Goal: Check status: Check status

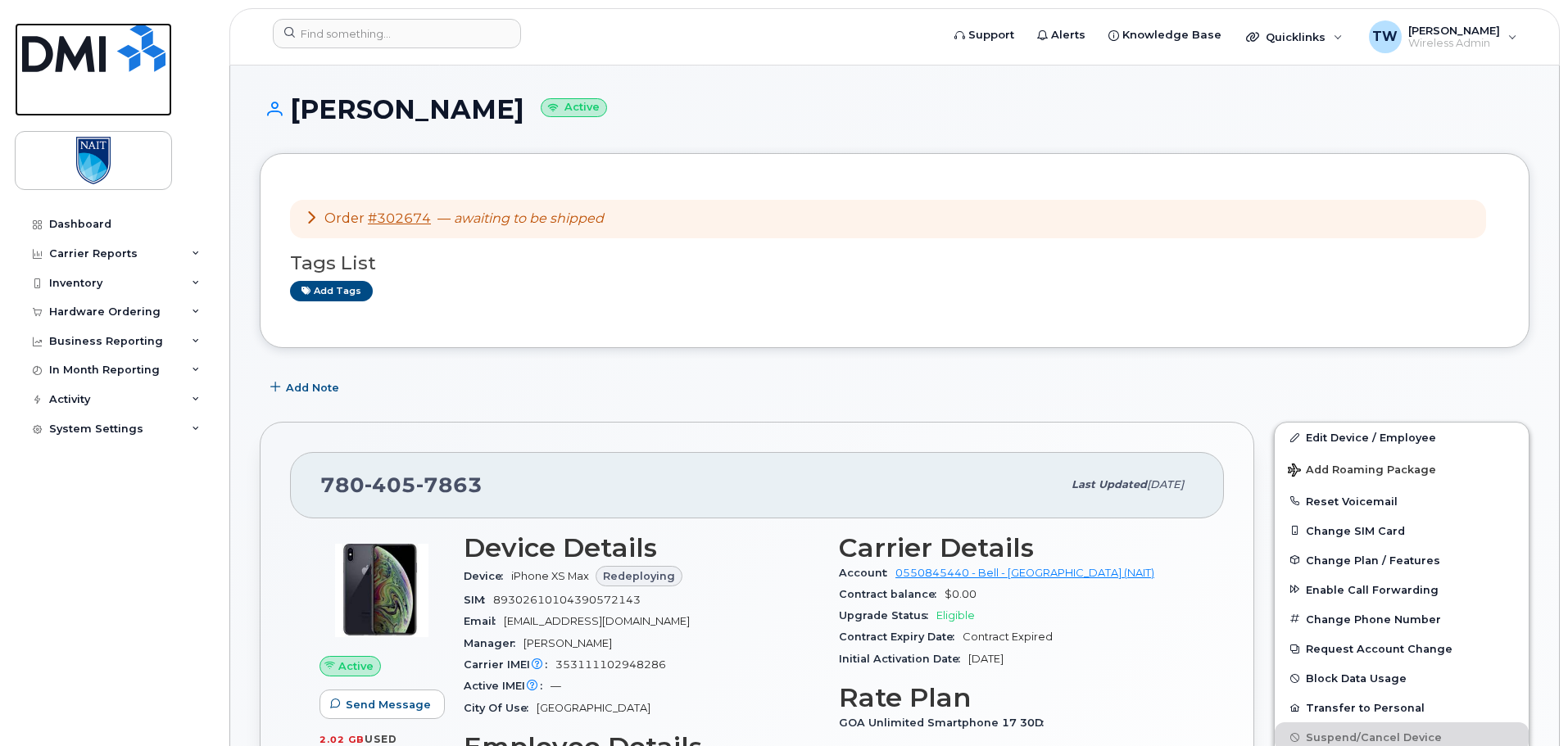
drag, startPoint x: 103, startPoint y: 46, endPoint x: 308, endPoint y: 113, distance: 215.7
click at [103, 46] on img at bounding box center [93, 47] width 144 height 50
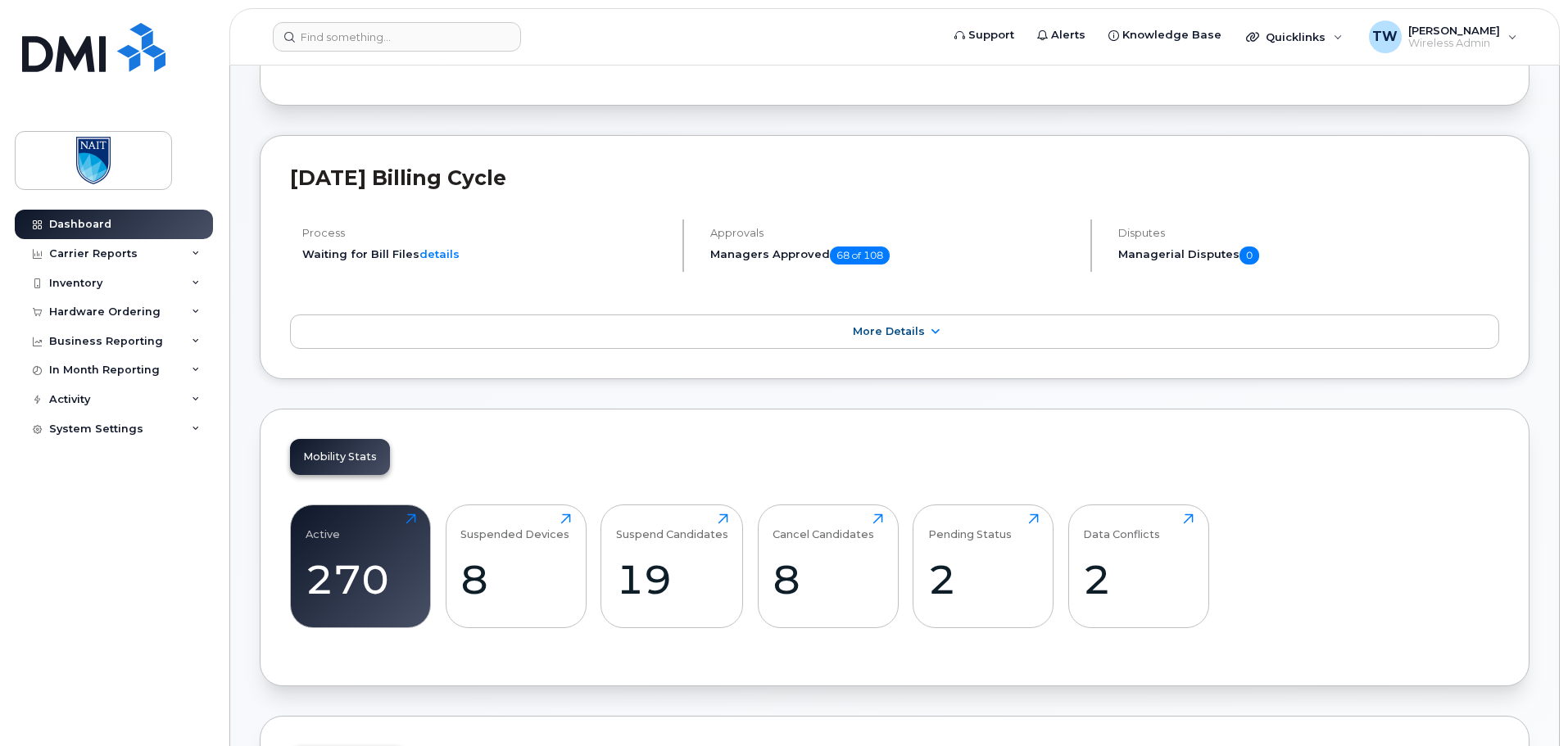
scroll to position [246, 0]
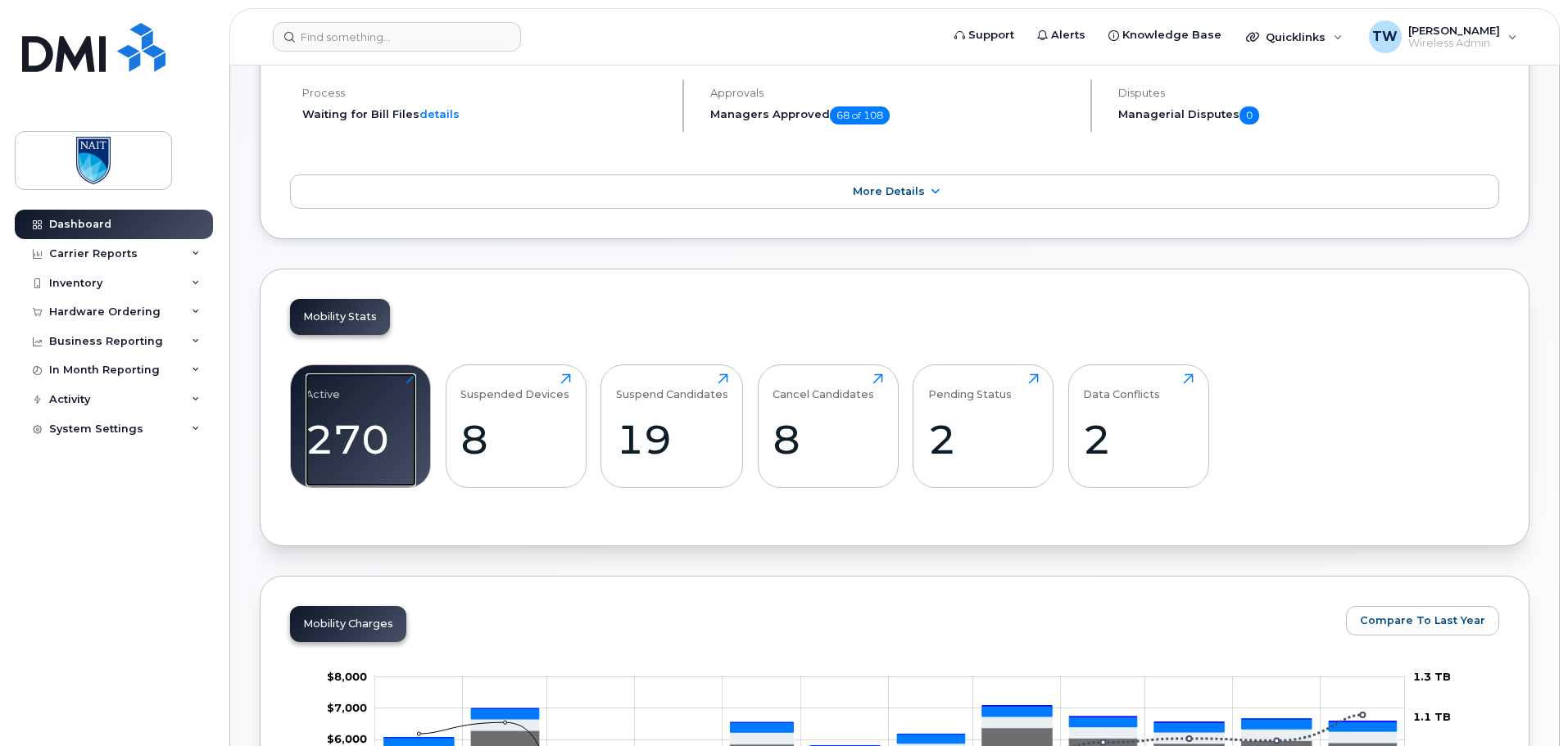
click at [373, 413] on div "Active 270 Click to view more" at bounding box center [361, 426] width 111 height 105
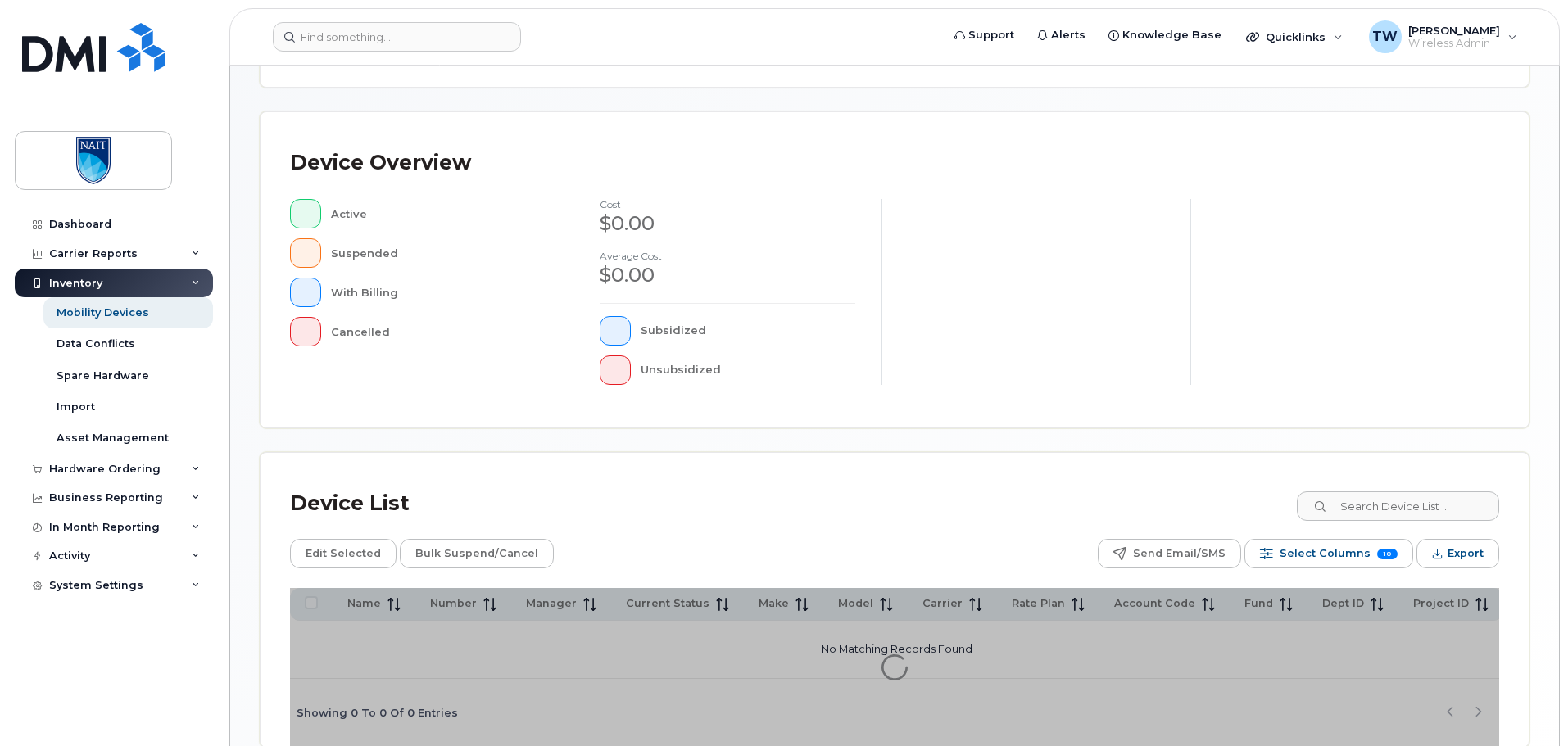
scroll to position [328, 0]
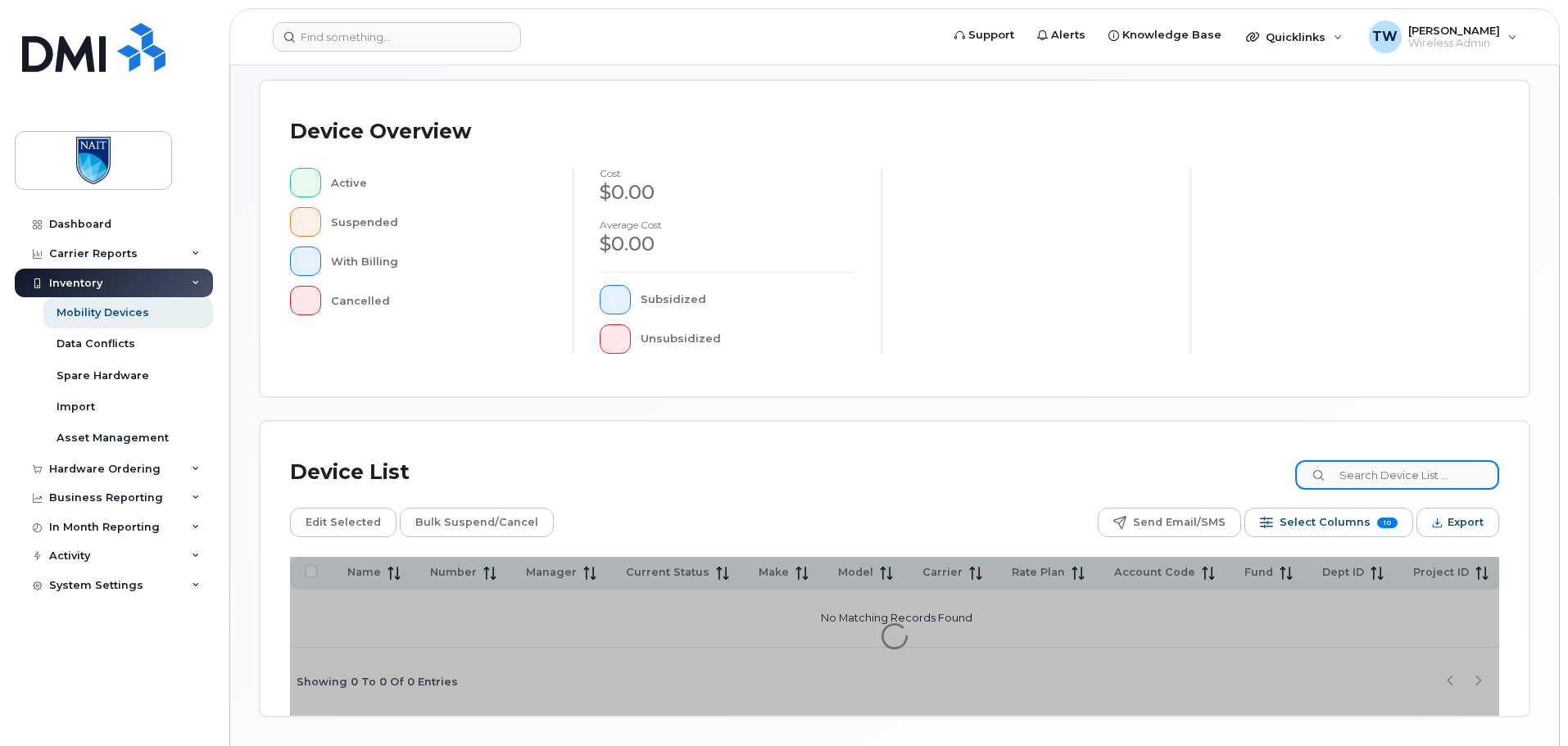
click at [1389, 475] on input at bounding box center [1397, 475] width 204 height 29
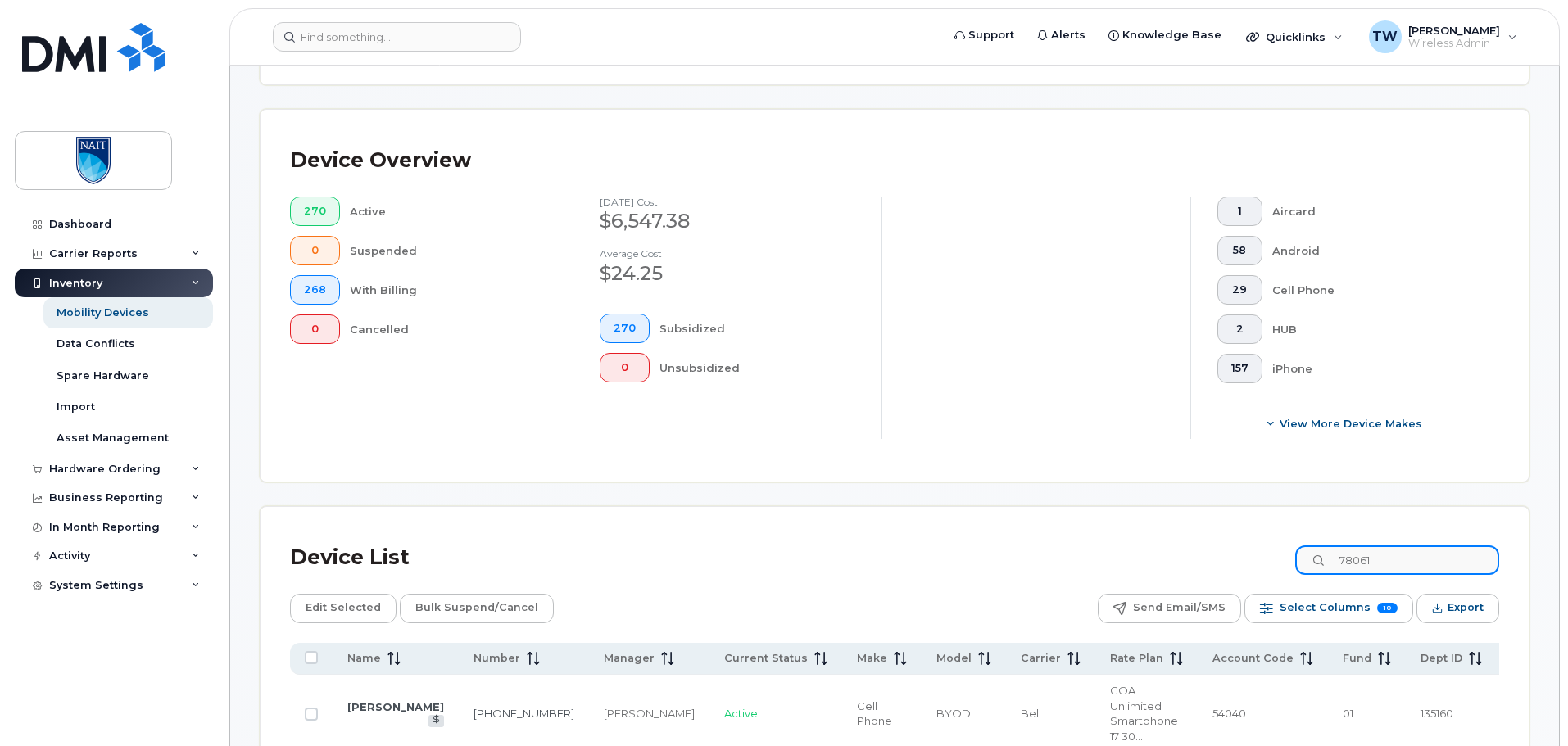
scroll to position [356, 0]
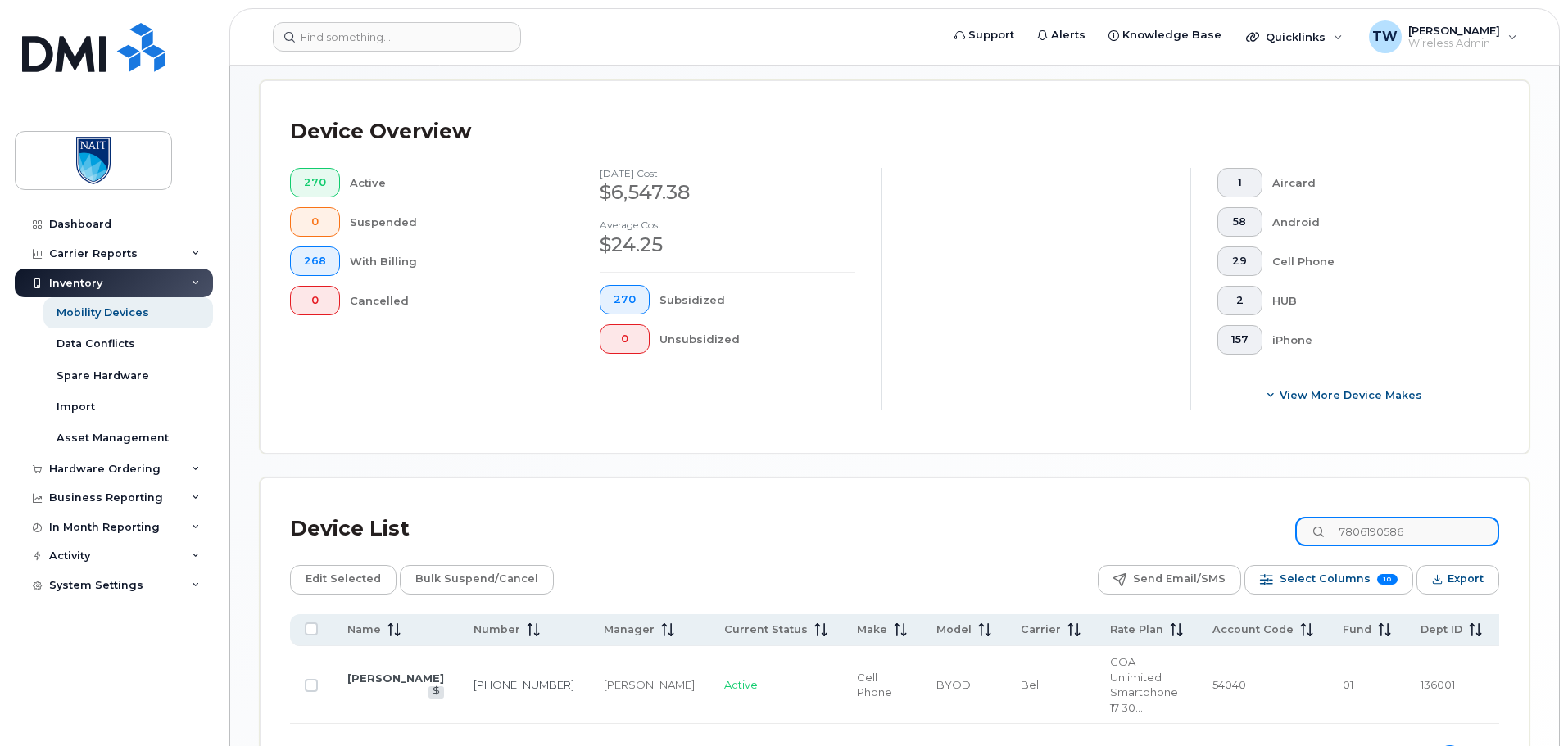
type input "7806190586"
click at [364, 675] on link "[PERSON_NAME]" at bounding box center [395, 679] width 97 height 13
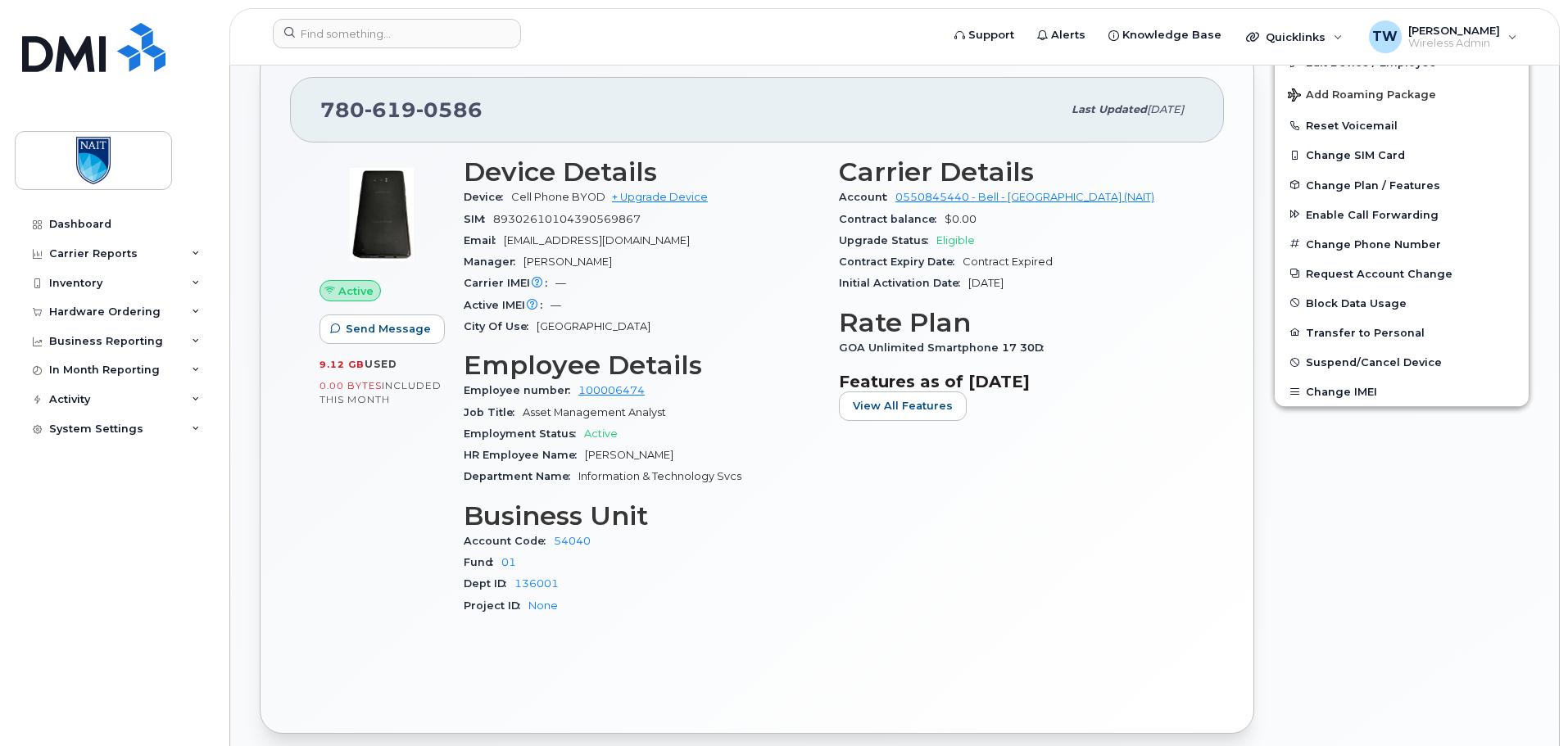
scroll to position [491, 0]
